Goal: Communication & Community: Answer question/provide support

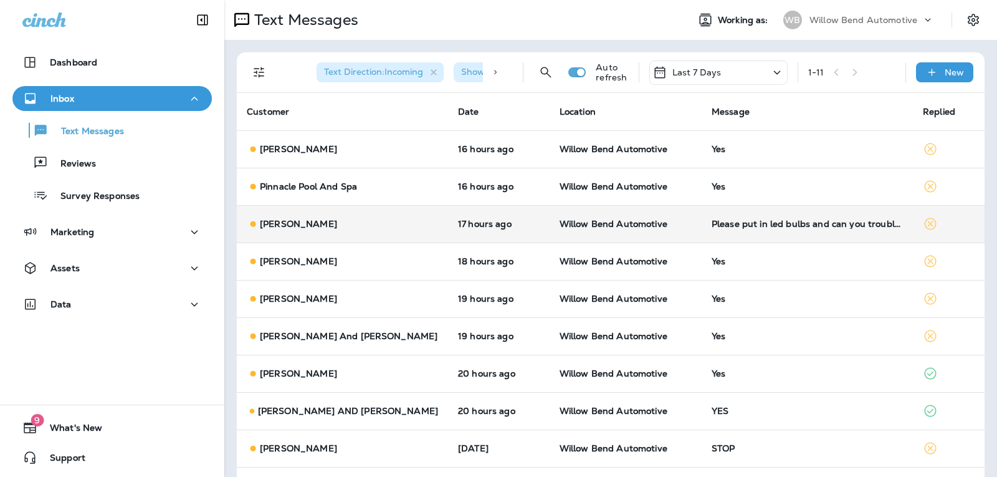
click at [726, 231] on td "Please put in led bulbs and can you troubleshoot shoot why fob won't connect." at bounding box center [807, 223] width 211 height 37
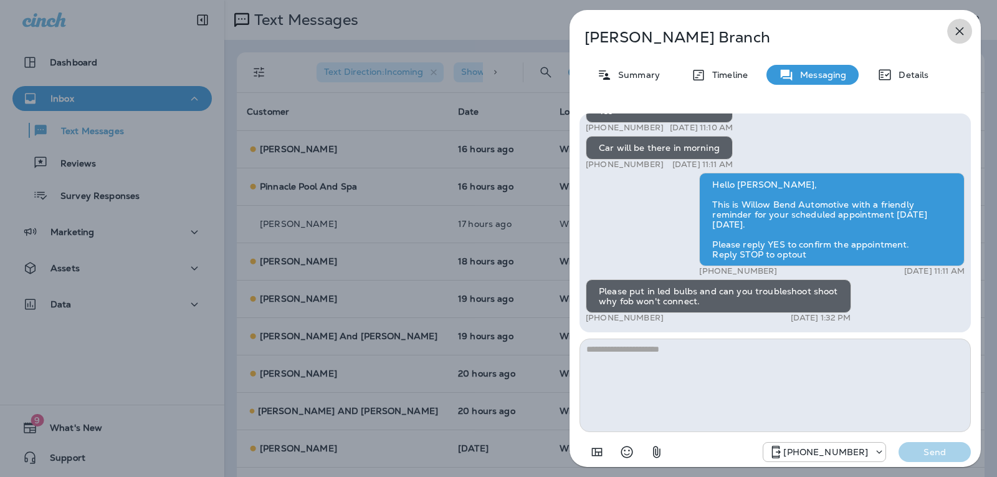
click at [960, 31] on icon "button" at bounding box center [960, 31] width 8 height 8
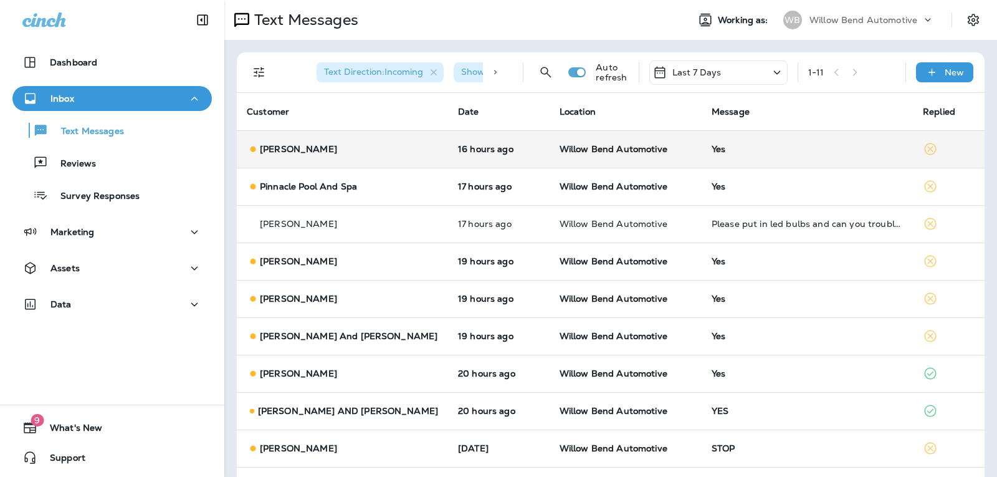
click at [702, 153] on td "Yes" at bounding box center [807, 148] width 211 height 37
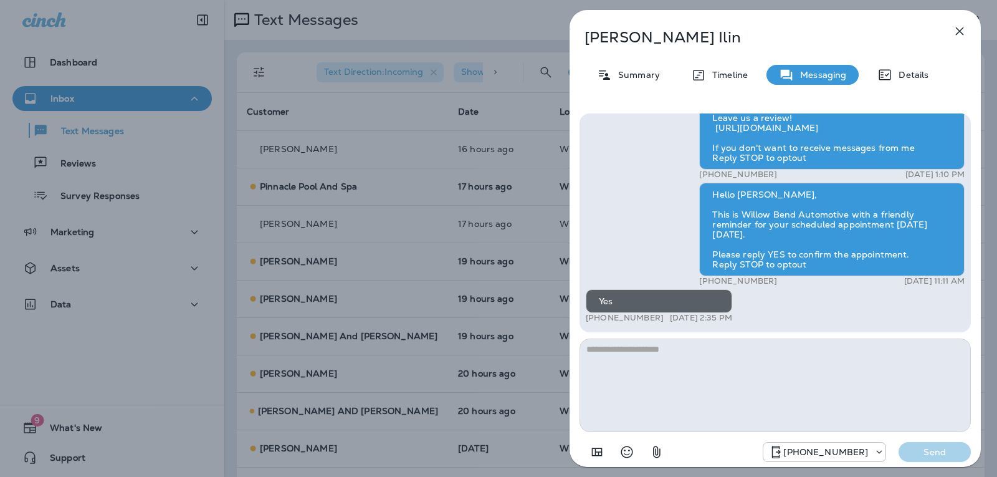
click at [955, 35] on icon "button" at bounding box center [959, 31] width 15 height 15
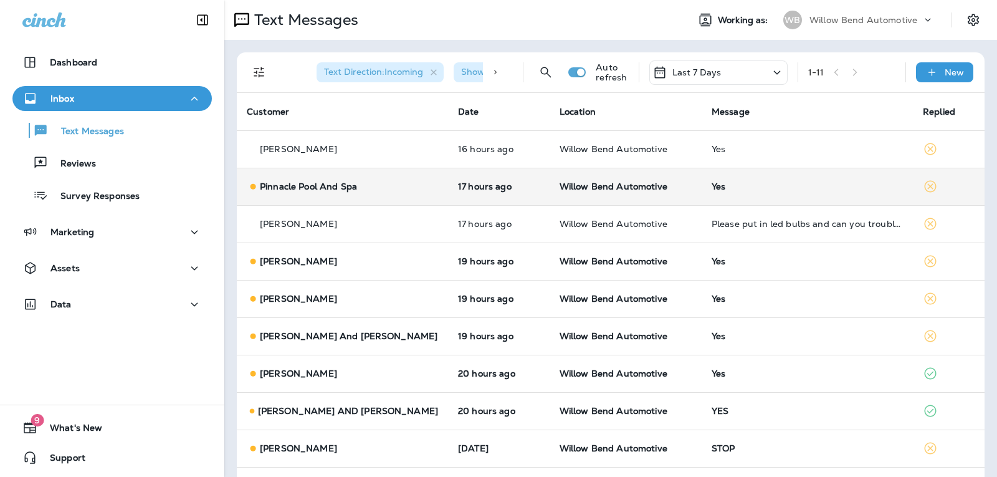
click at [775, 192] on td "Yes" at bounding box center [807, 186] width 211 height 37
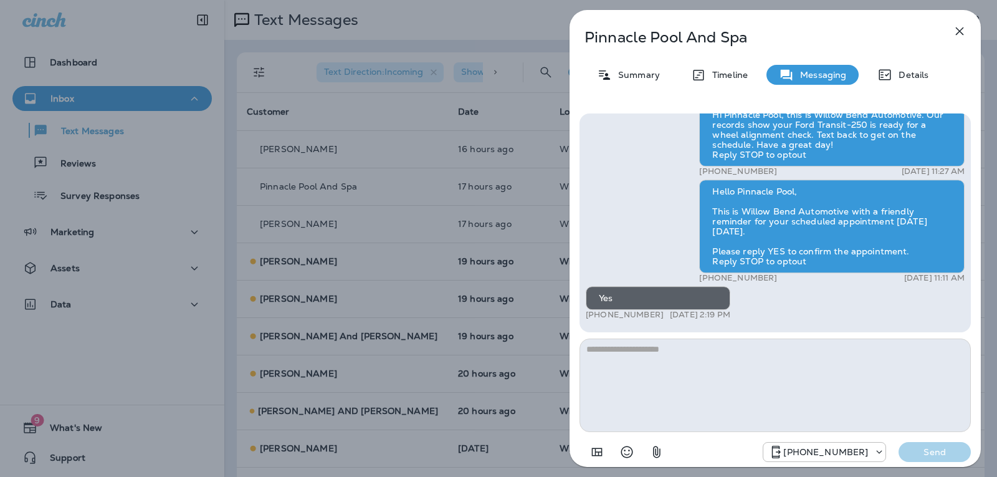
click at [962, 27] on icon "button" at bounding box center [959, 31] width 15 height 15
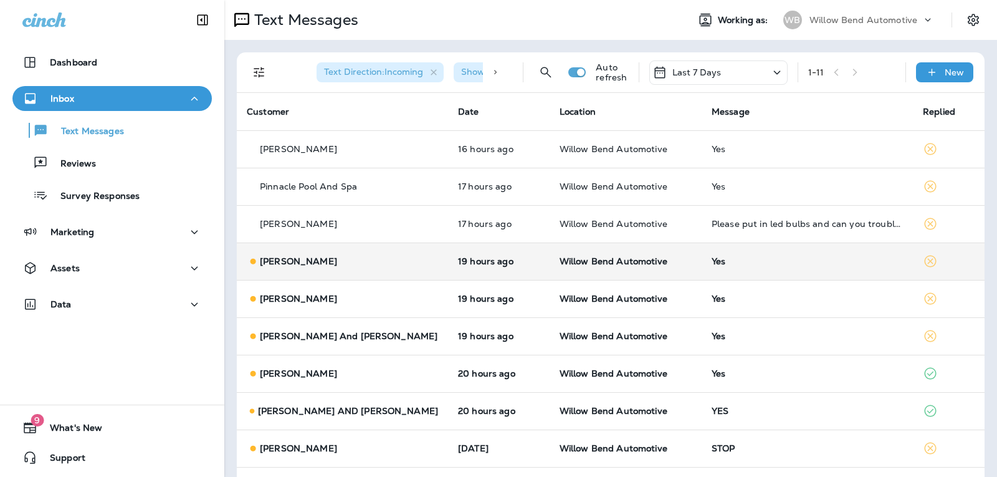
click at [823, 261] on div "Yes" at bounding box center [807, 261] width 191 height 10
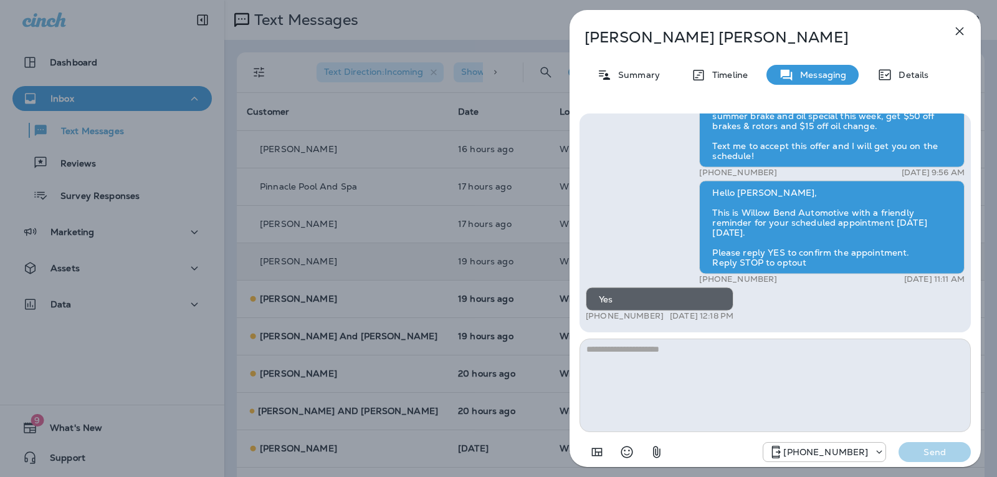
click at [961, 34] on icon "button" at bounding box center [959, 31] width 15 height 15
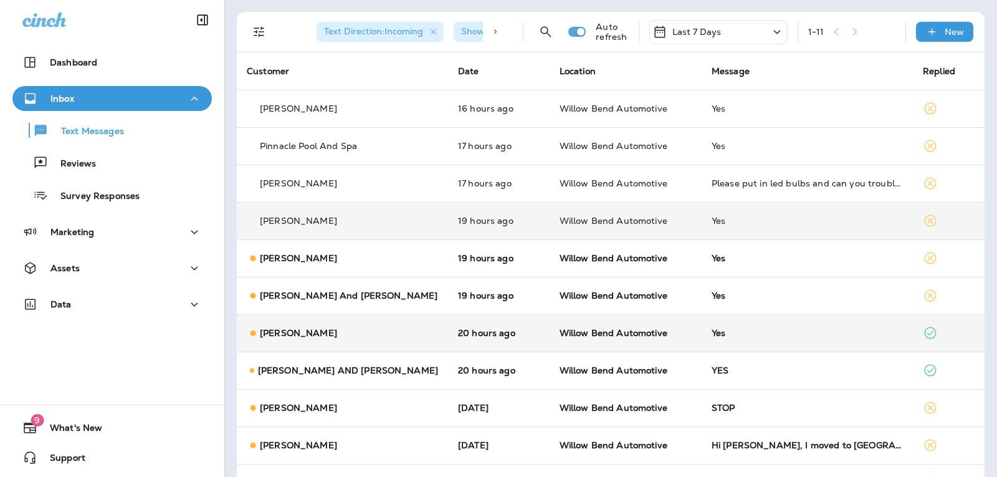
scroll to position [62, 0]
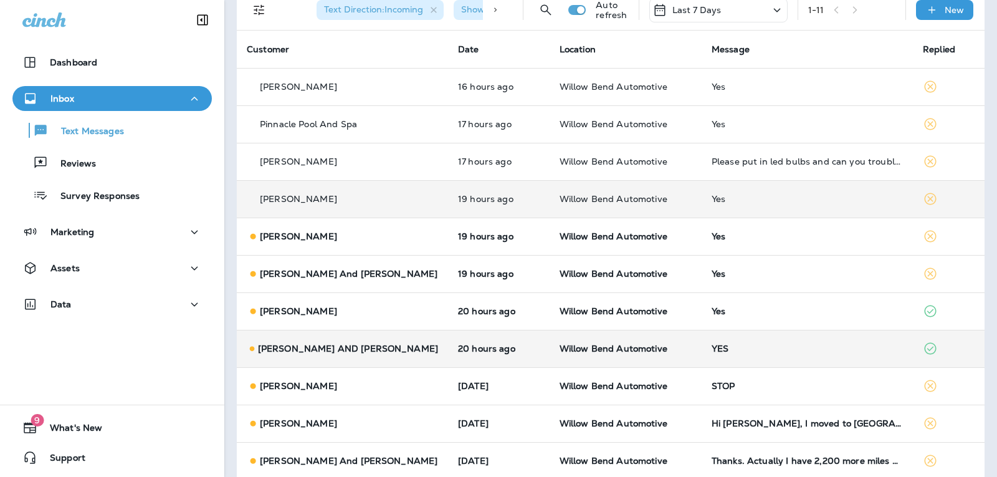
click at [776, 348] on div "YES" at bounding box center [807, 348] width 191 height 10
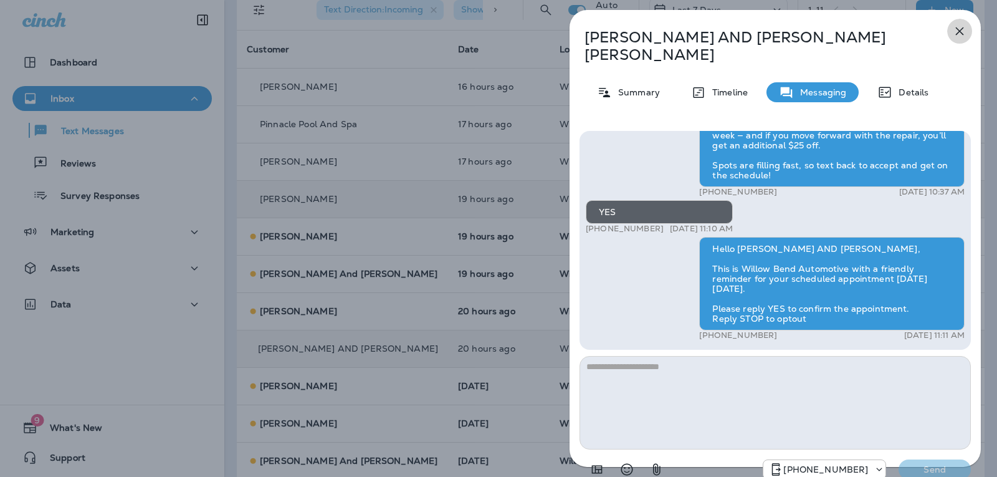
click at [959, 26] on icon "button" at bounding box center [959, 31] width 15 height 15
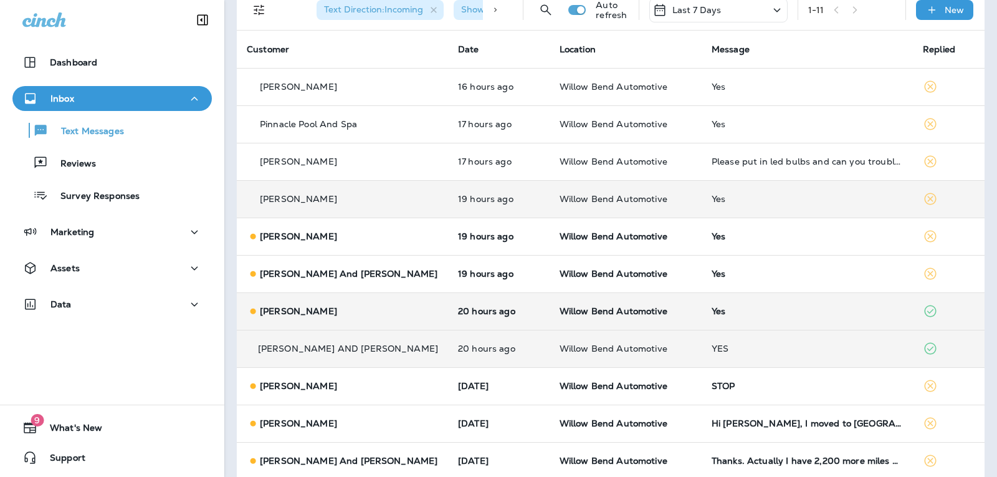
click at [781, 319] on td "Yes" at bounding box center [807, 310] width 211 height 37
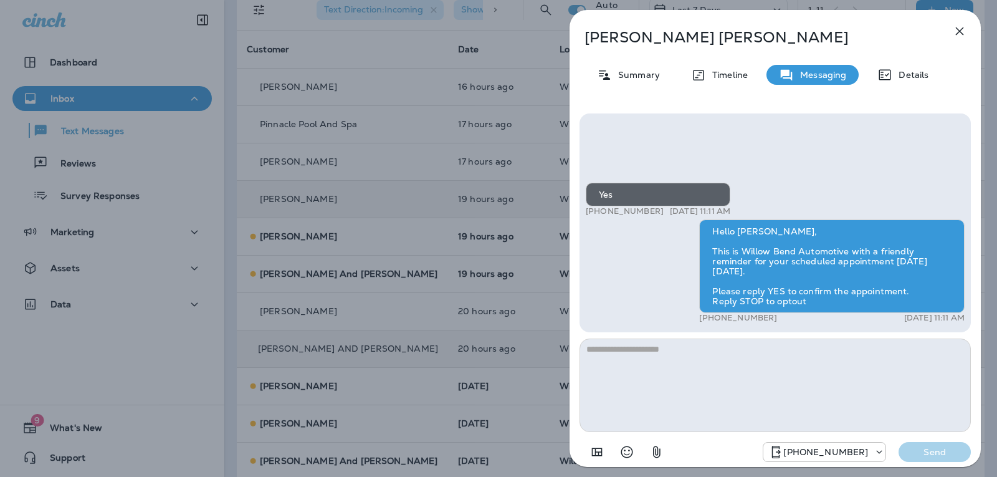
click at [954, 27] on icon "button" at bounding box center [959, 31] width 15 height 15
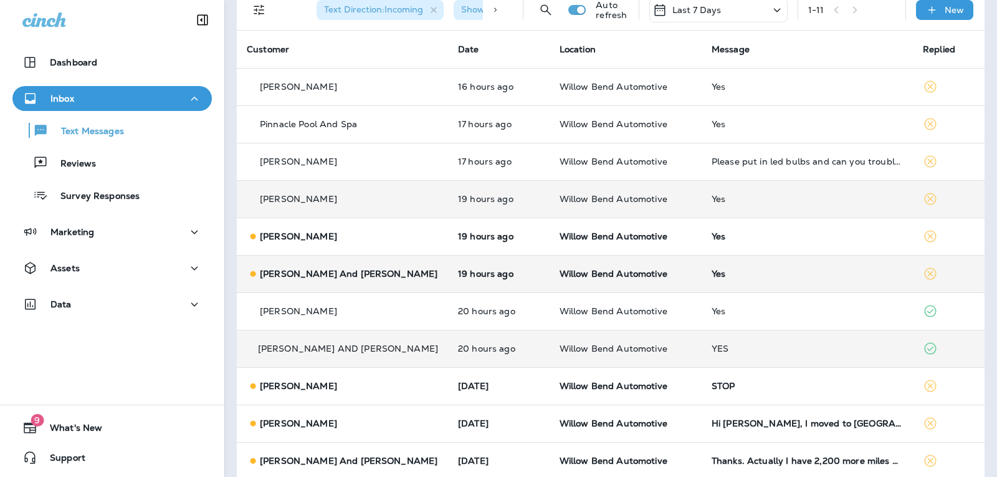
click at [750, 267] on td "Yes" at bounding box center [807, 273] width 211 height 37
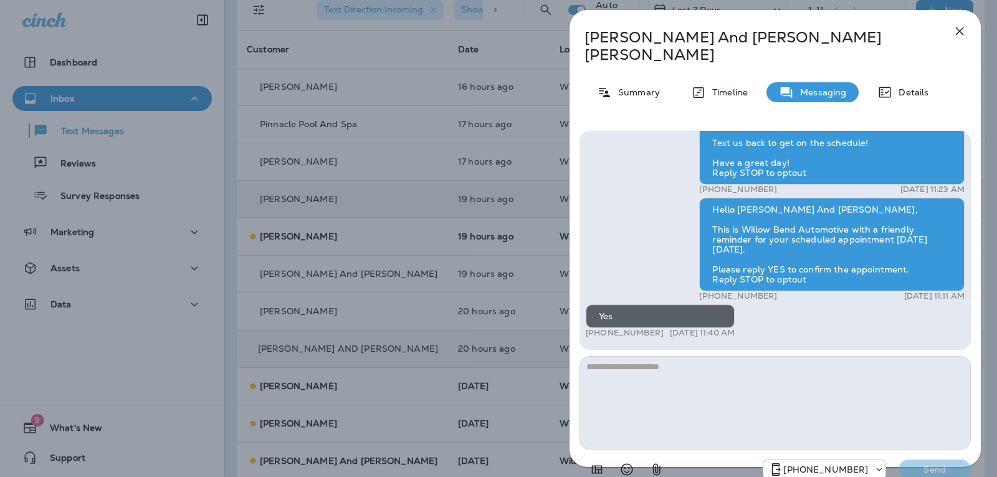
click at [959, 32] on icon "button" at bounding box center [960, 31] width 8 height 8
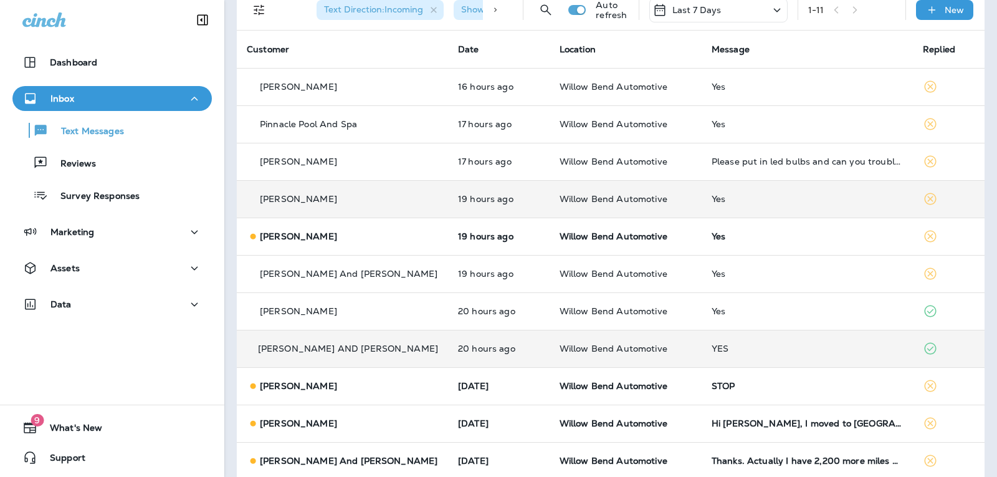
click at [786, 241] on td "Yes" at bounding box center [807, 236] width 211 height 37
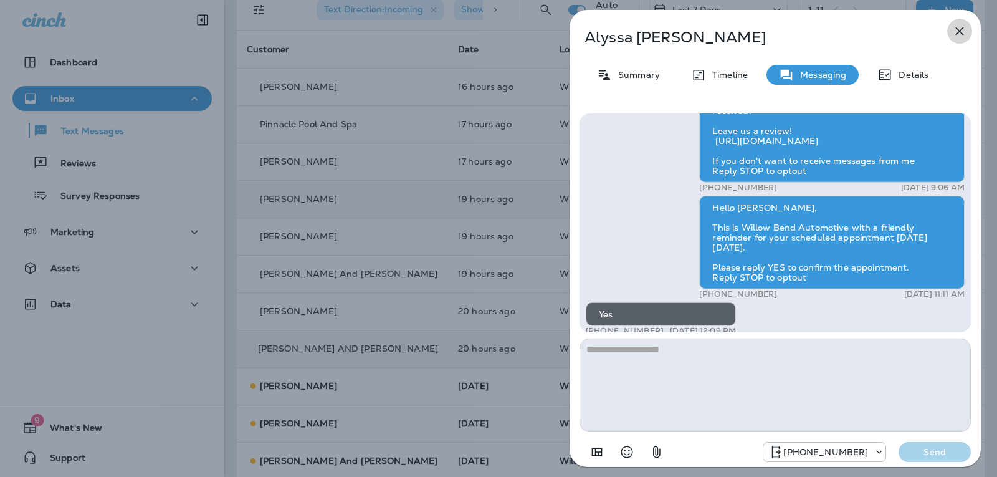
click at [964, 30] on icon "button" at bounding box center [959, 31] width 15 height 15
